Goal: Task Accomplishment & Management: Manage account settings

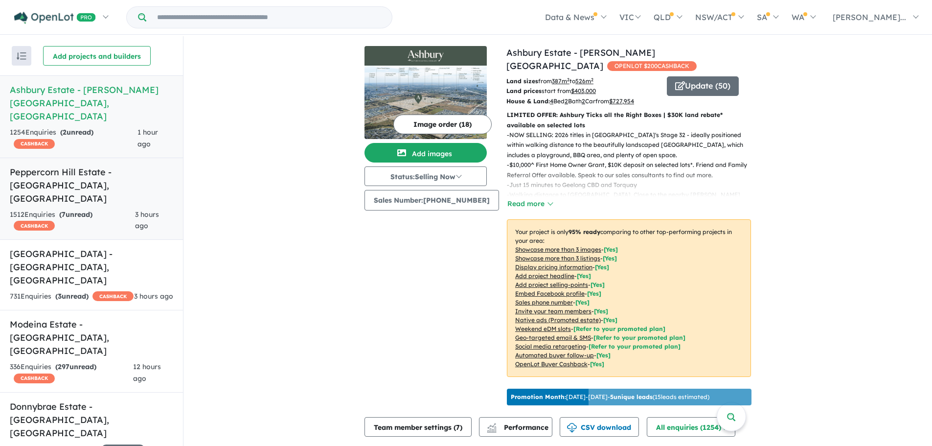
click at [115, 171] on h5 "Peppercorn Hill Estate - [GEOGRAPHIC_DATA] , [GEOGRAPHIC_DATA]" at bounding box center [91, 185] width 163 height 40
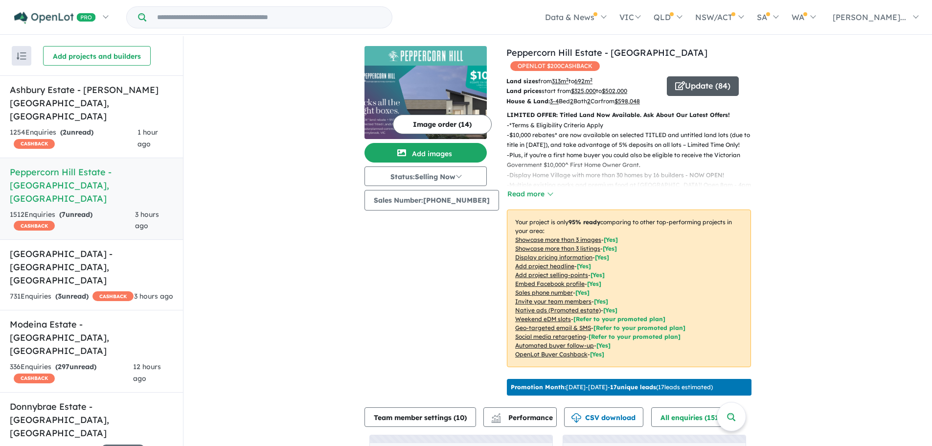
click at [716, 89] on button "Update ( 84 )" at bounding box center [703, 86] width 72 height 20
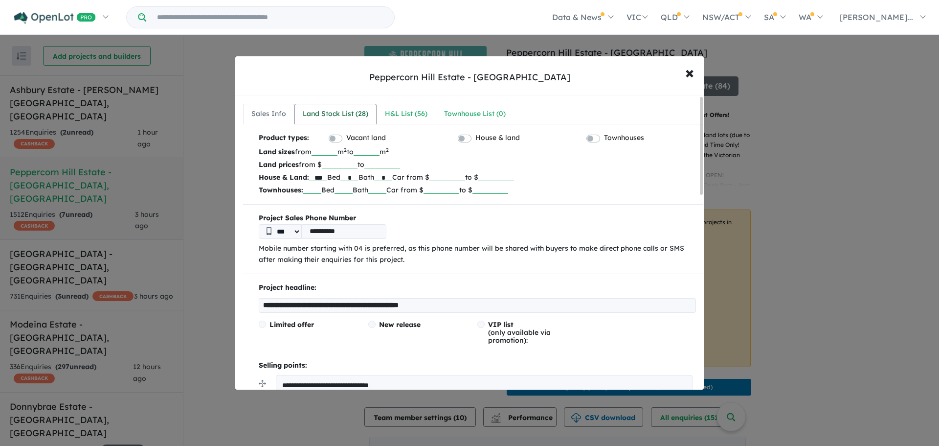
click at [357, 110] on div "Land Stock List ( 28 )" at bounding box center [336, 114] width 66 height 12
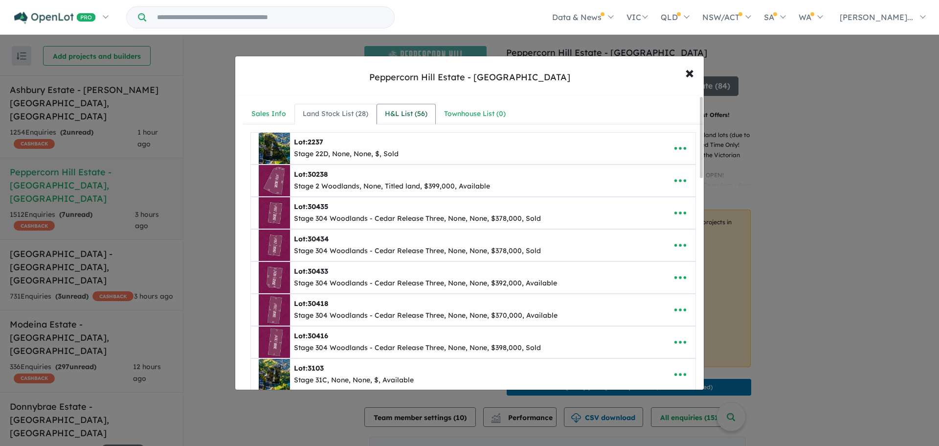
click at [399, 107] on link "H&L List ( 56 )" at bounding box center [406, 114] width 59 height 21
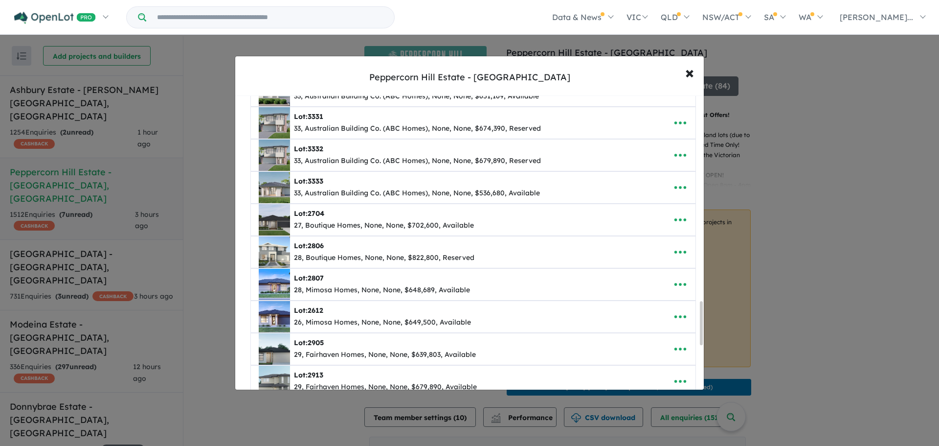
scroll to position [1381, 0]
click at [675, 187] on icon "button" at bounding box center [681, 187] width 12 height 3
click at [654, 237] on link "Remove" at bounding box center [659, 234] width 72 height 23
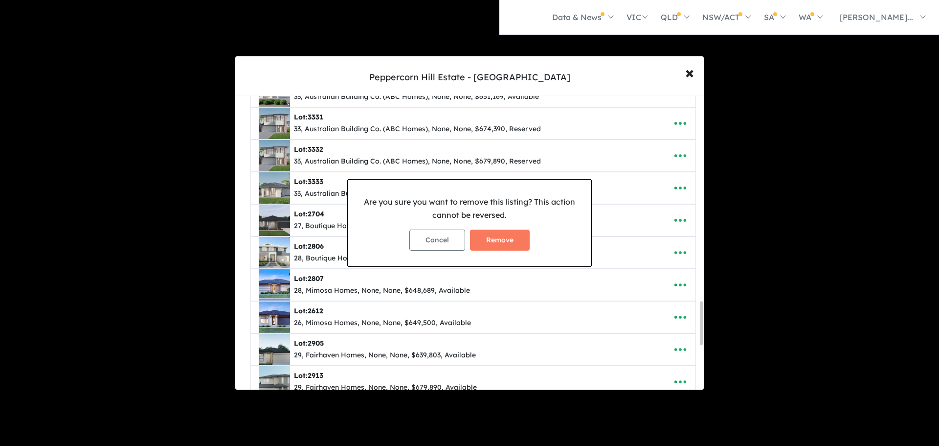
click at [517, 238] on button "Remove" at bounding box center [500, 239] width 60 height 21
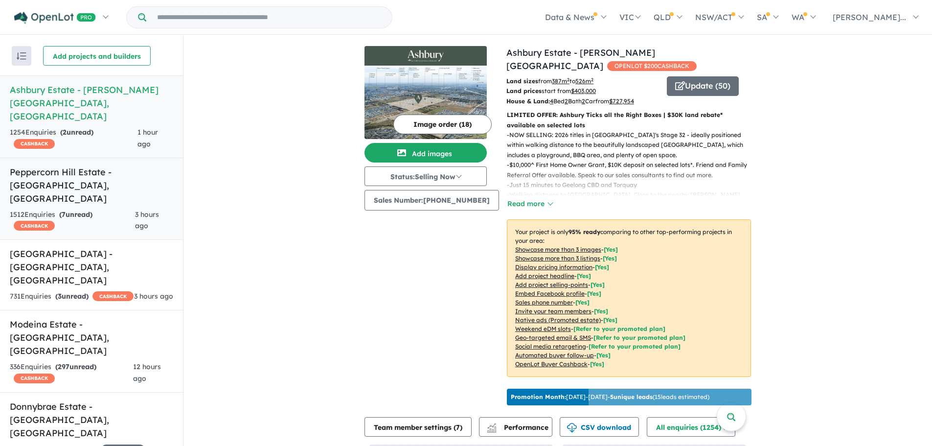
click at [121, 168] on h5 "Peppercorn Hill Estate - [GEOGRAPHIC_DATA] , [GEOGRAPHIC_DATA]" at bounding box center [91, 185] width 163 height 40
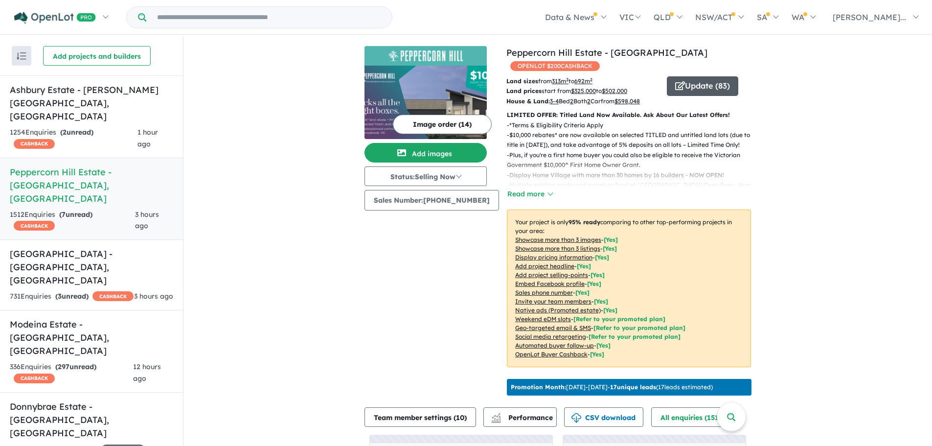
click at [677, 82] on icon "button" at bounding box center [680, 85] width 10 height 9
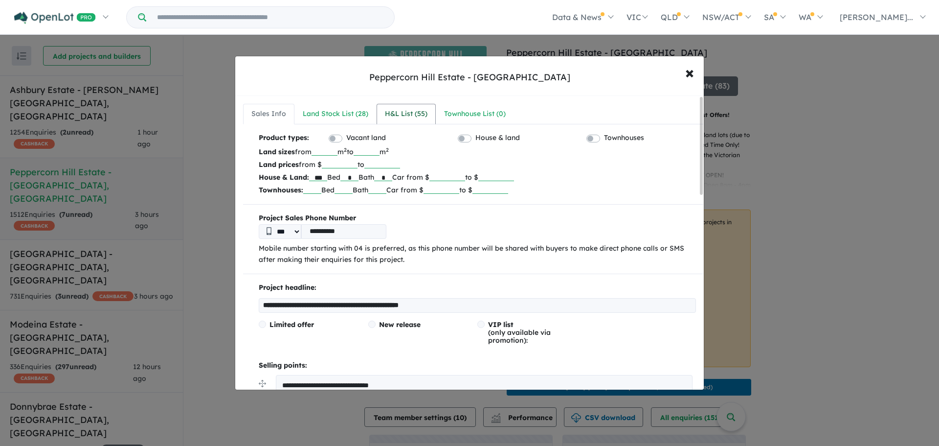
click at [392, 112] on div "H&L List ( 55 )" at bounding box center [406, 114] width 43 height 12
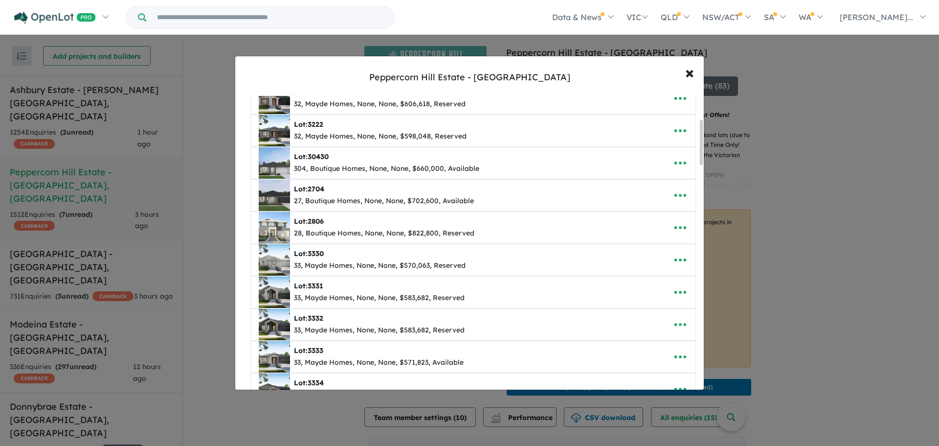
scroll to position [196, 0]
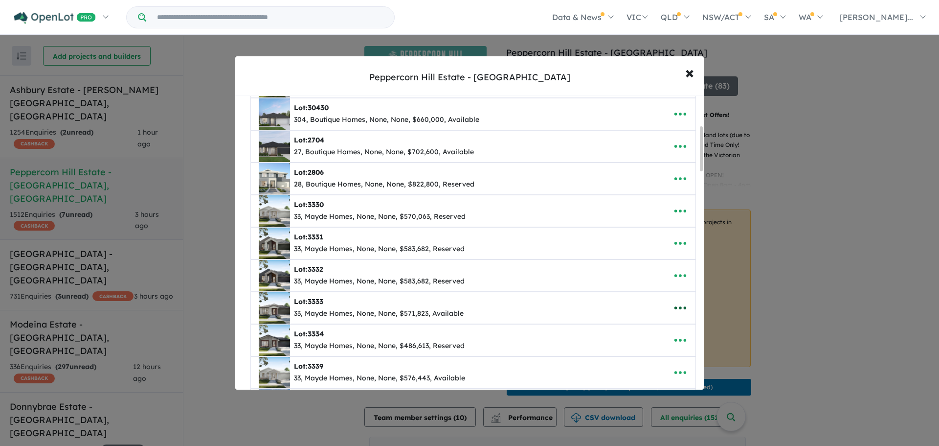
click at [682, 309] on icon "button" at bounding box center [680, 307] width 15 height 15
click at [650, 328] on link "Edit" at bounding box center [659, 332] width 72 height 23
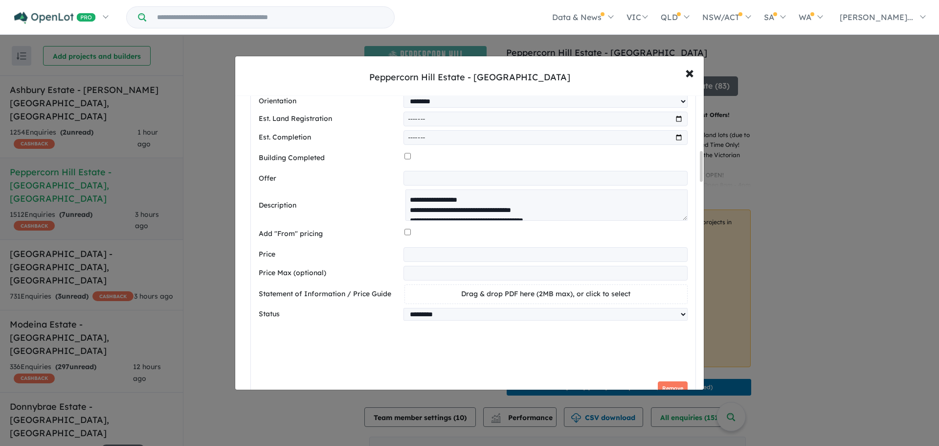
scroll to position [636, 0]
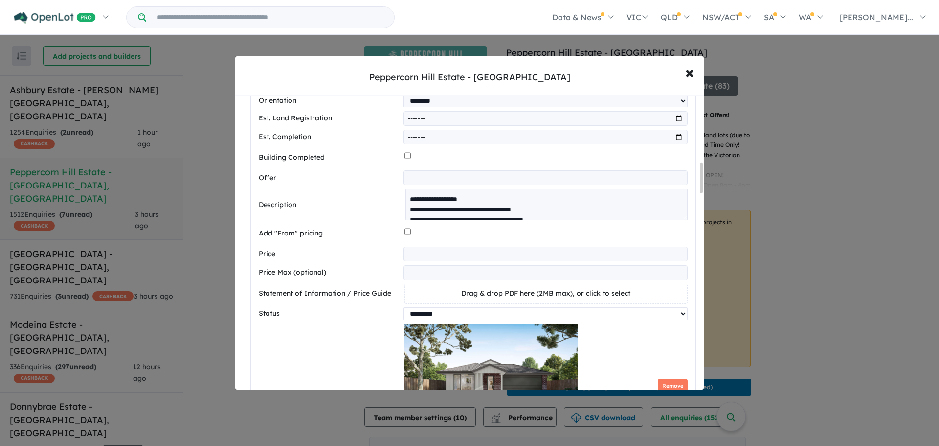
click at [452, 316] on select "********* ******** **** ******" at bounding box center [546, 313] width 284 height 13
select select "********"
click at [404, 311] on select "********* ******** **** ******" at bounding box center [546, 313] width 284 height 13
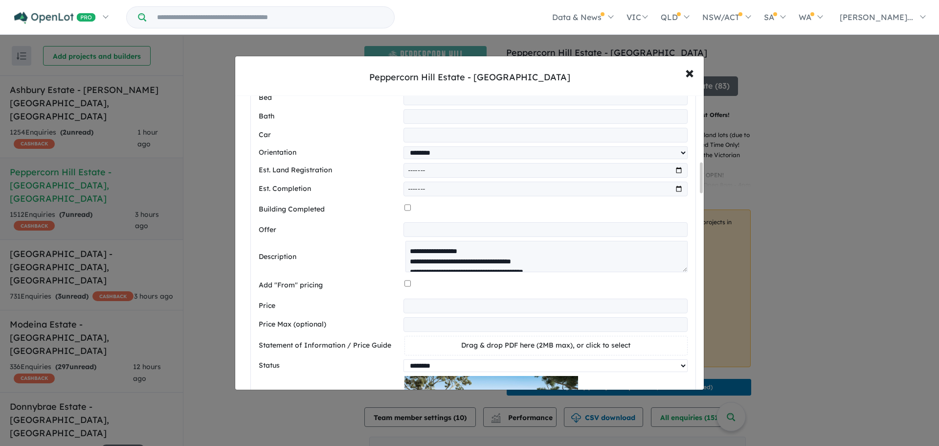
scroll to position [537, 0]
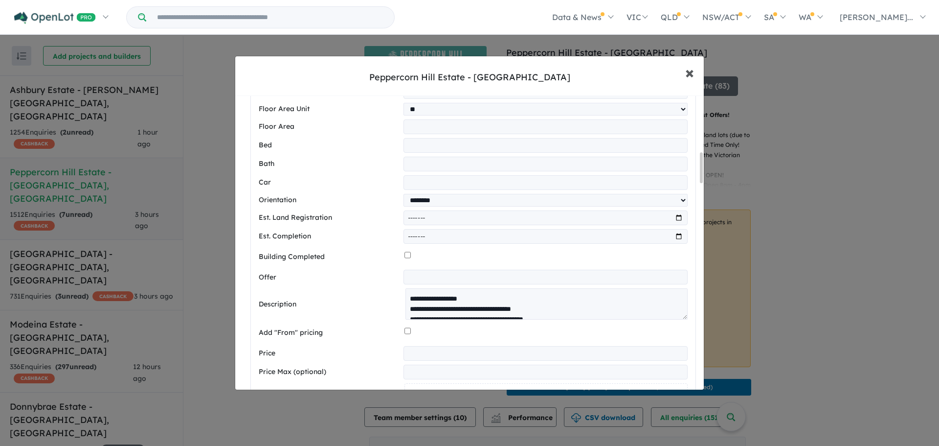
click at [693, 74] on span "×" at bounding box center [690, 72] width 9 height 21
select select "********"
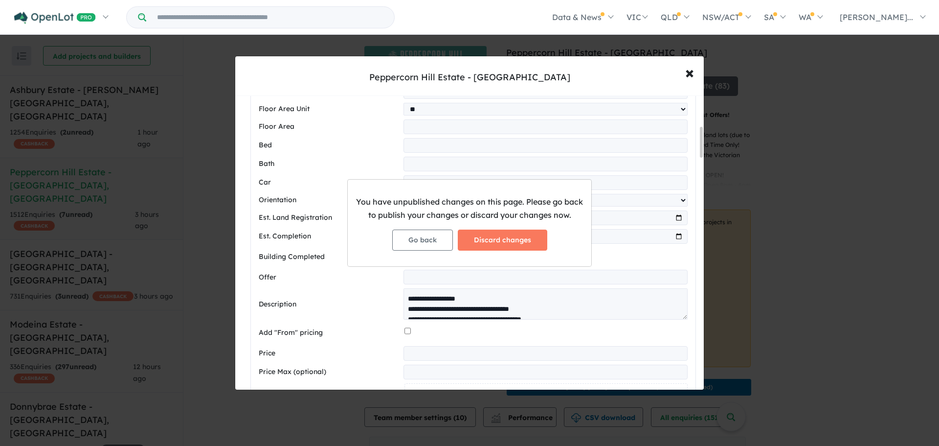
scroll to position [290, 0]
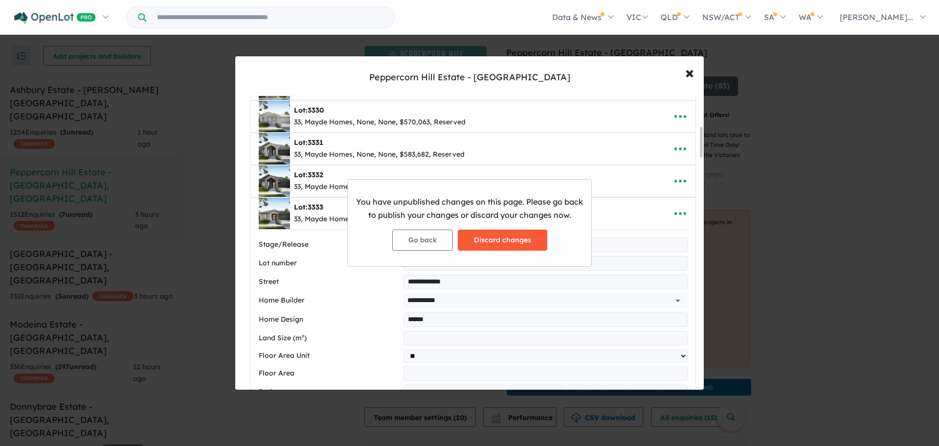
click at [488, 242] on button "Discard changes" at bounding box center [503, 239] width 90 height 21
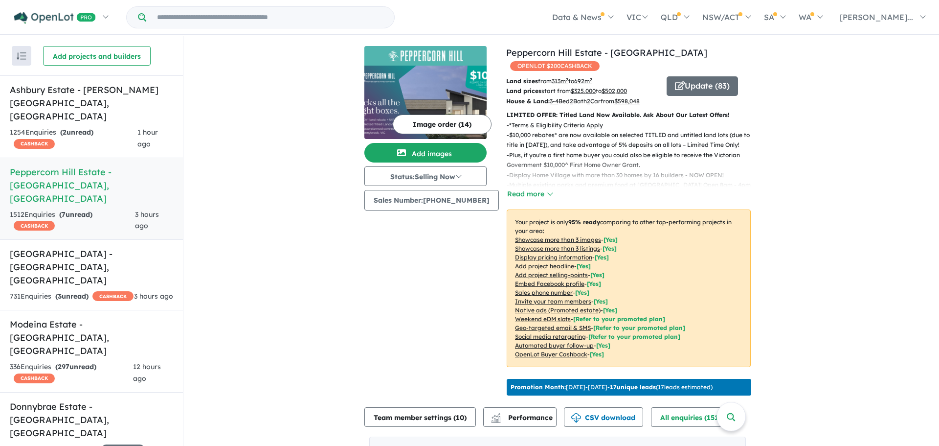
scroll to position [0, 0]
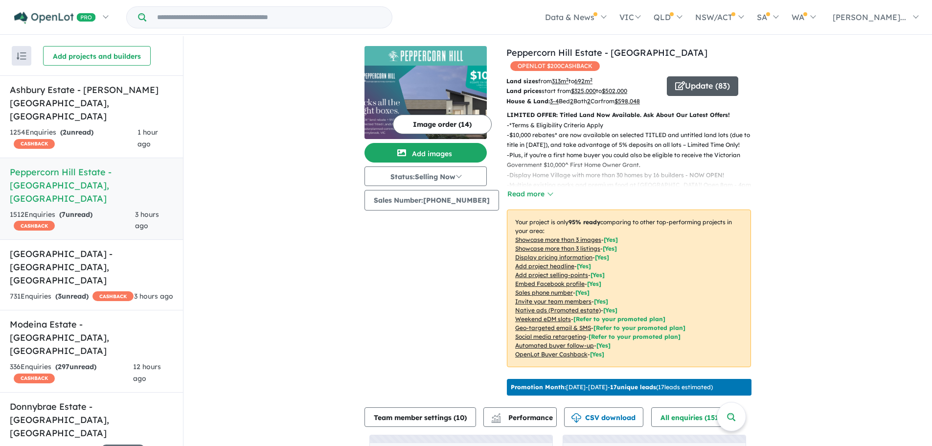
click at [694, 86] on button "Update ( 83 )" at bounding box center [702, 86] width 71 height 20
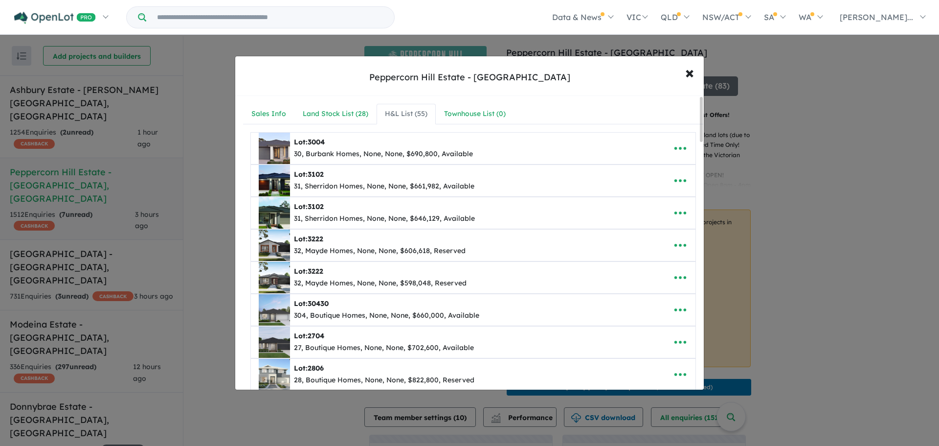
click at [414, 114] on div "H&L List ( 55 )" at bounding box center [406, 114] width 43 height 12
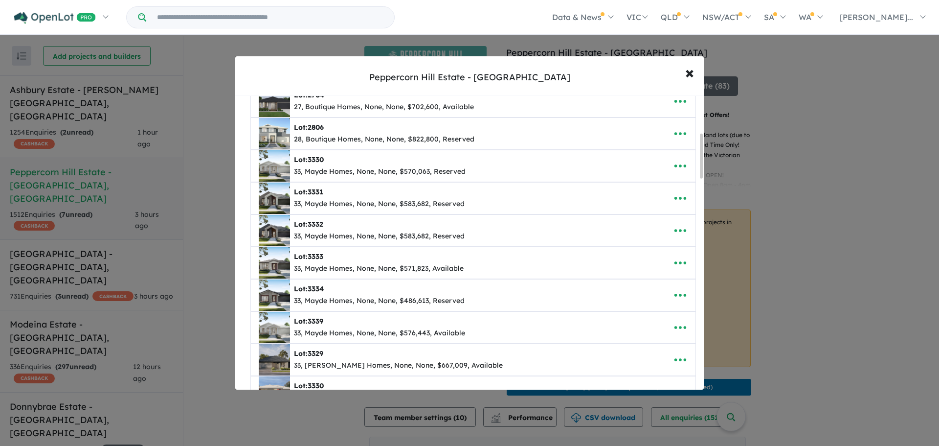
scroll to position [245, 0]
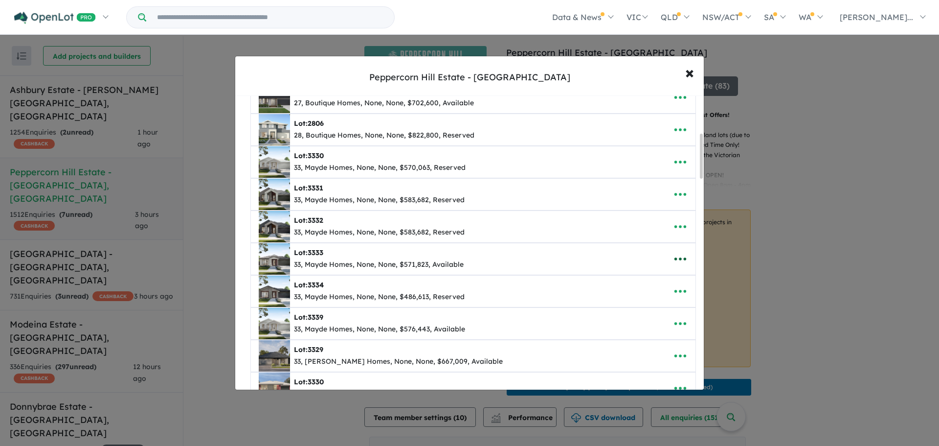
click at [673, 260] on icon "button" at bounding box center [680, 259] width 15 height 15
click at [650, 307] on link "Remove" at bounding box center [659, 305] width 72 height 23
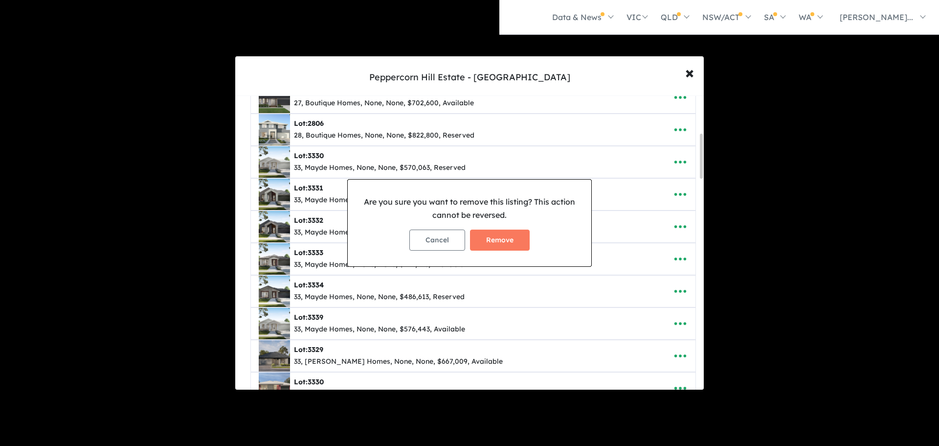
click at [507, 243] on button "Remove" at bounding box center [500, 239] width 60 height 21
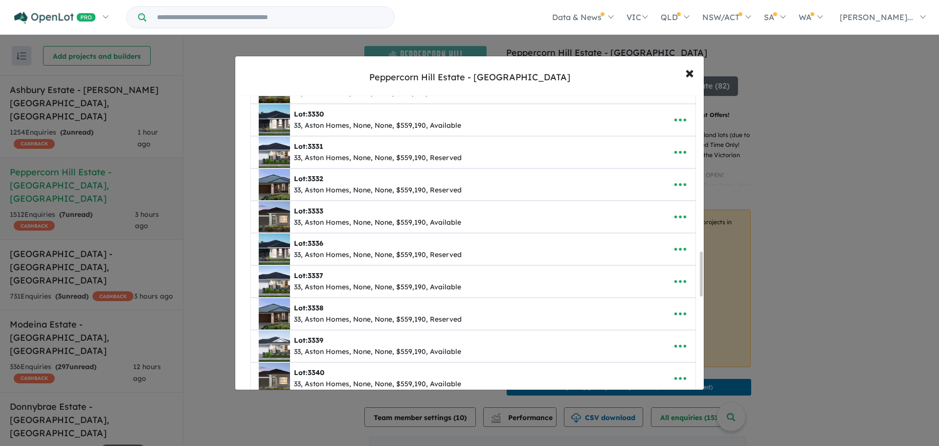
scroll to position [1076, 0]
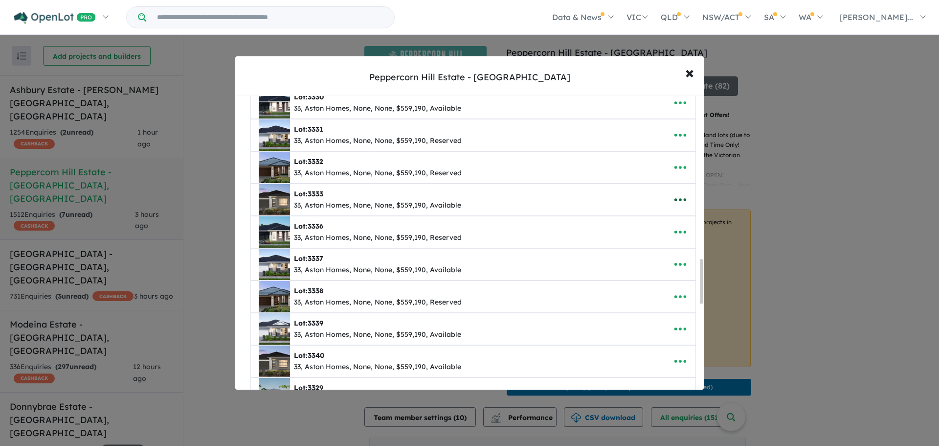
click at [682, 199] on icon "button" at bounding box center [681, 200] width 12 height 3
click at [655, 243] on link "Remove" at bounding box center [659, 246] width 72 height 23
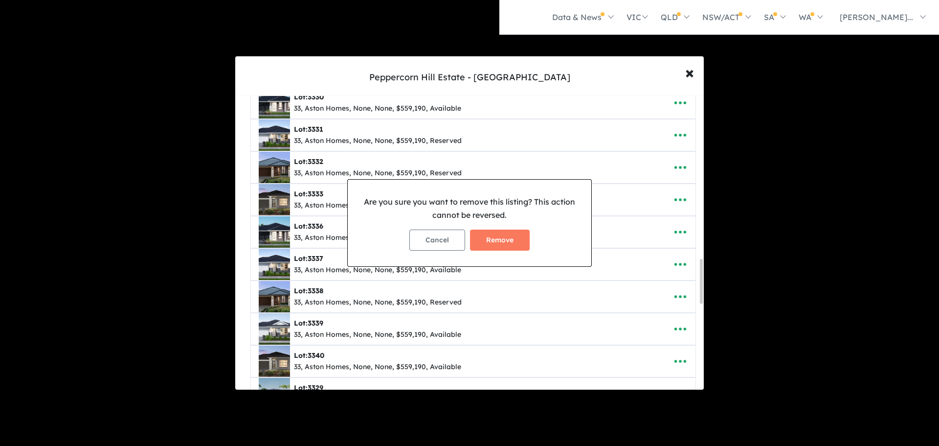
click at [499, 241] on button "Remove" at bounding box center [500, 239] width 60 height 21
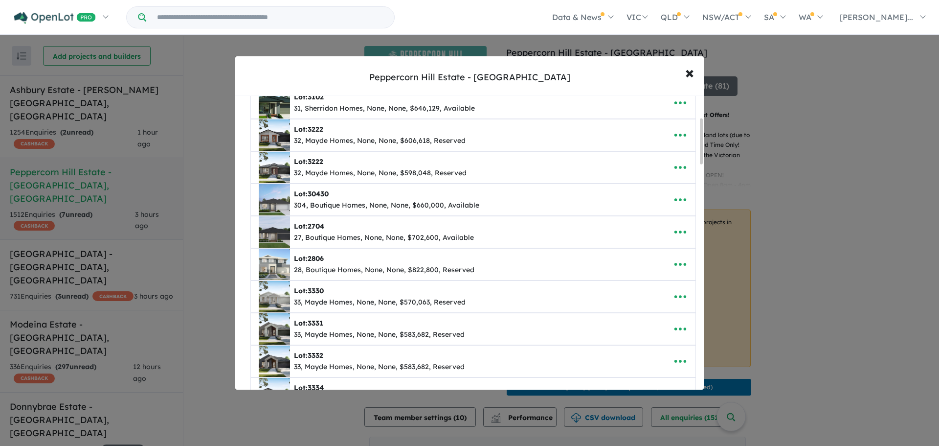
scroll to position [91, 0]
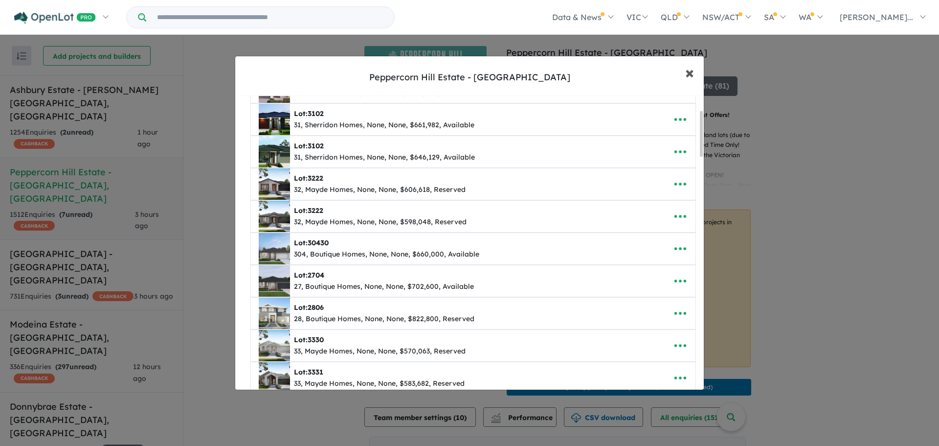
click at [684, 70] on button "× Close" at bounding box center [690, 72] width 28 height 26
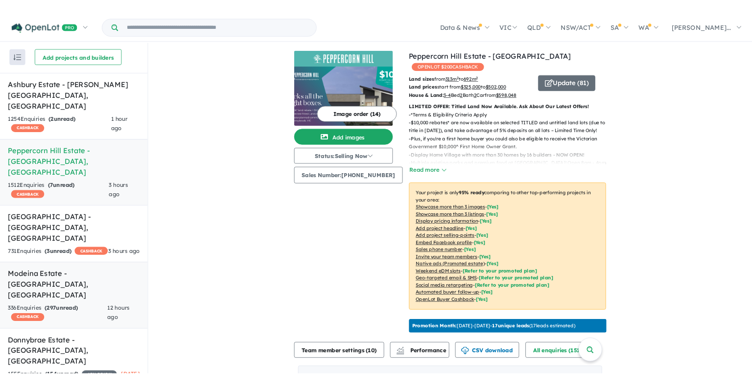
scroll to position [2, 0]
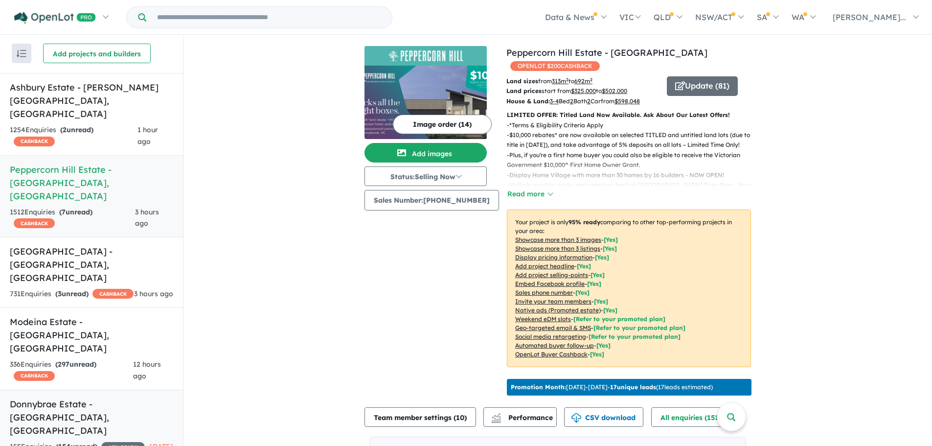
click at [119, 397] on h5 "Donnybrae Estate - [GEOGRAPHIC_DATA] , [GEOGRAPHIC_DATA]" at bounding box center [91, 417] width 163 height 40
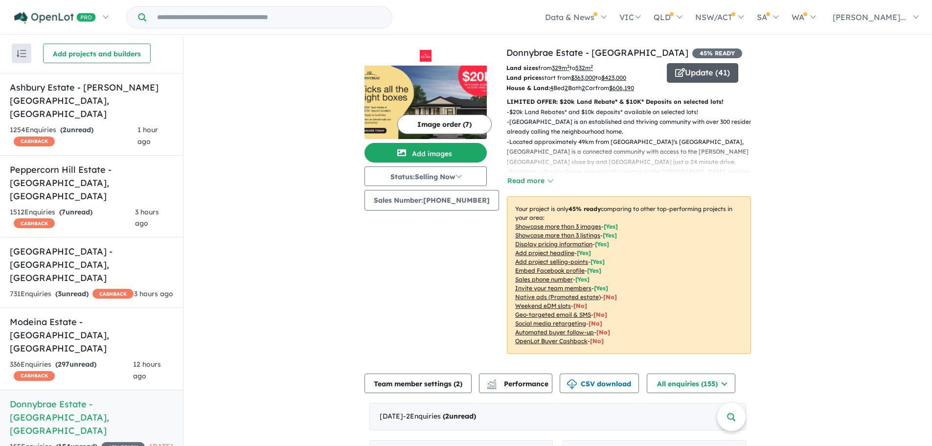
click at [716, 73] on button "Update ( 41 )" at bounding box center [702, 73] width 71 height 20
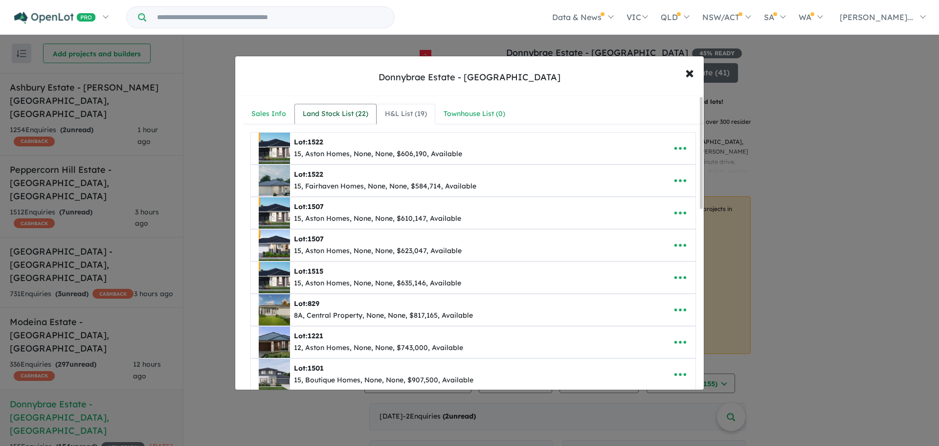
click at [349, 117] on div "Land Stock List ( 22 )" at bounding box center [336, 114] width 66 height 12
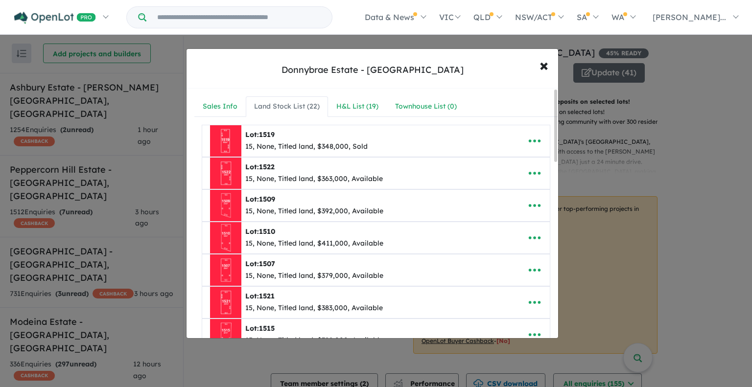
scroll to position [2, 0]
